Goal: Task Accomplishment & Management: Complete application form

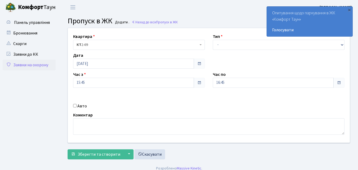
click at [30, 65] on link "Заявки на охорону" at bounding box center [29, 65] width 53 height 11
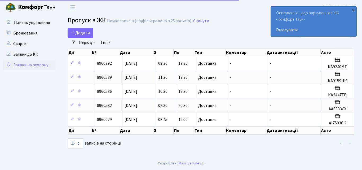
select select "25"
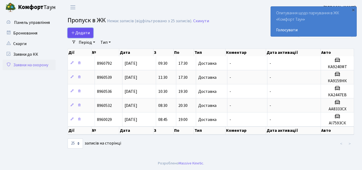
click at [84, 34] on span "Додати" at bounding box center [80, 33] width 19 height 6
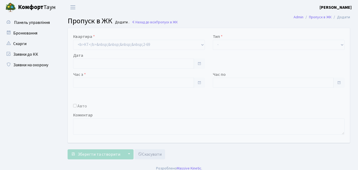
type input "[DATE]"
type input "09:30"
type input "10:30"
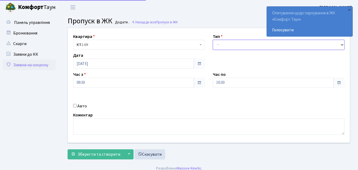
click at [222, 44] on select "- Доставка Таксі Гості Сервіс" at bounding box center [279, 45] width 132 height 10
select select "1"
click at [213, 40] on select "- Доставка Таксі Гості Сервіс" at bounding box center [279, 45] width 132 height 10
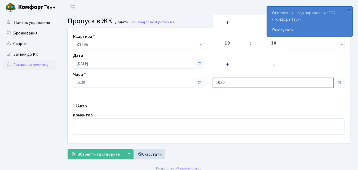
click at [233, 80] on input "10:30" at bounding box center [273, 83] width 121 height 10
click at [227, 23] on icon at bounding box center [227, 22] width 14 height 14
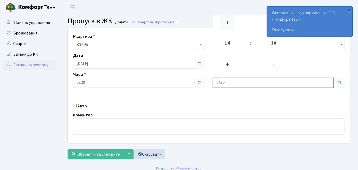
click at [227, 23] on icon at bounding box center [227, 22] width 14 height 14
click at [227, 19] on icon at bounding box center [227, 22] width 14 height 14
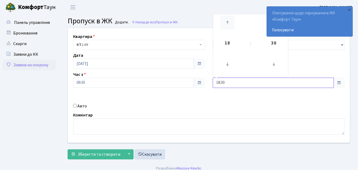
type input "19:30"
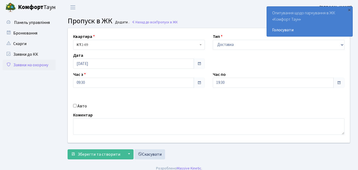
click at [74, 105] on input "Авто" at bounding box center [74, 105] width 3 height 3
checkbox input "true"
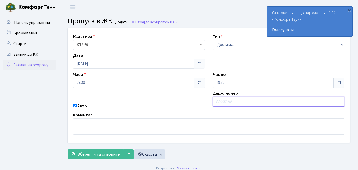
click at [219, 100] on input "text" at bounding box center [279, 101] width 132 height 10
click at [216, 102] on input "text" at bounding box center [279, 101] width 132 height 10
type input "КА9618МК"
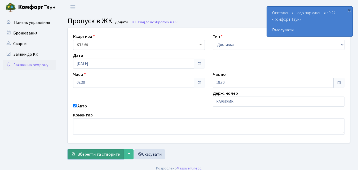
click at [100, 153] on span "Зберегти та створити" at bounding box center [99, 154] width 43 height 6
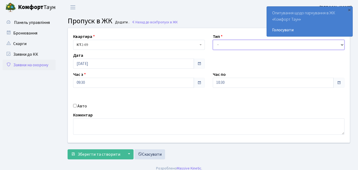
click at [221, 46] on select "- Доставка Таксі Гості Сервіс" at bounding box center [279, 45] width 132 height 10
select select "1"
click at [213, 40] on select "- Доставка Таксі Гості Сервіс" at bounding box center [279, 45] width 132 height 10
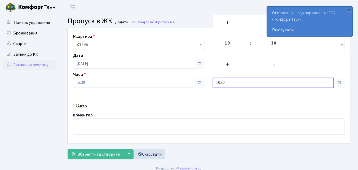
click at [234, 79] on input "10:30" at bounding box center [273, 83] width 121 height 10
click at [229, 20] on icon at bounding box center [227, 22] width 14 height 14
click at [230, 20] on icon at bounding box center [227, 22] width 14 height 14
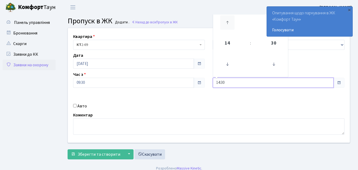
click at [230, 22] on icon at bounding box center [227, 22] width 14 height 14
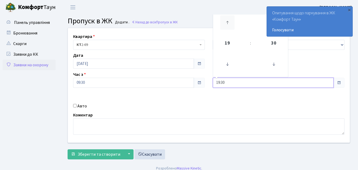
click at [230, 22] on icon at bounding box center [227, 22] width 14 height 14
type input "20:30"
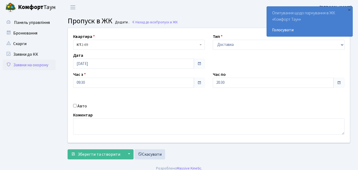
click at [75, 106] on input "Авто" at bounding box center [74, 105] width 3 height 3
checkbox input "true"
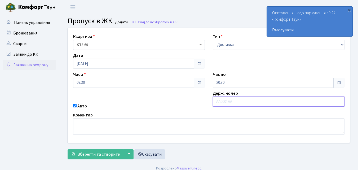
click at [218, 102] on input "text" at bounding box center [279, 101] width 132 height 10
type input "АА8333СХ"
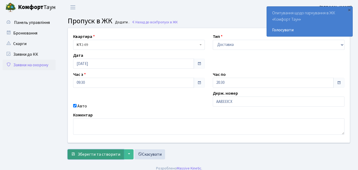
click at [105, 154] on span "Зберегти та створити" at bounding box center [99, 154] width 43 height 6
